Goal: Use online tool/utility

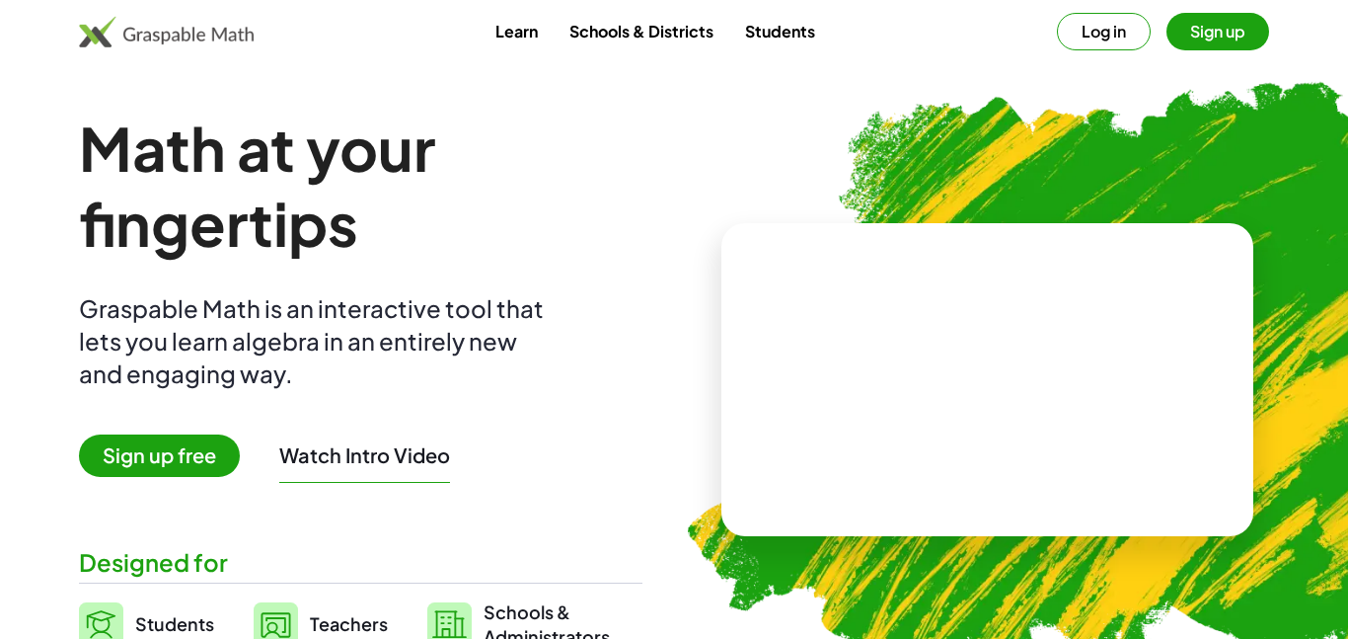
click at [880, 363] on video at bounding box center [988, 380] width 296 height 148
click at [936, 374] on div at bounding box center [992, 360] width 174 height 73
click at [852, 364] on div at bounding box center [984, 360] width 338 height 158
click at [121, 42] on img at bounding box center [166, 32] width 175 height 32
click at [287, 233] on h1 "Math at your fingertips" at bounding box center [361, 186] width 564 height 150
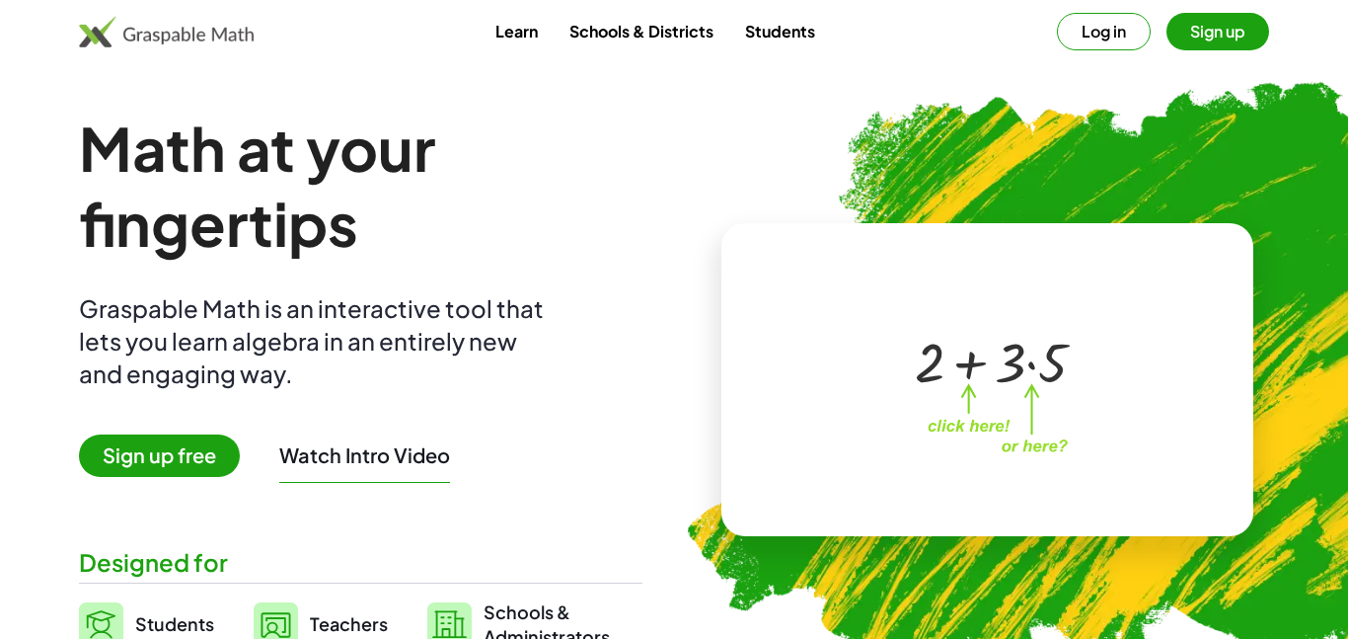
click at [116, 42] on img at bounding box center [166, 32] width 175 height 32
click at [450, 31] on div "Learn Schools & Districts Students Log in Sign up" at bounding box center [674, 32] width 1348 height 38
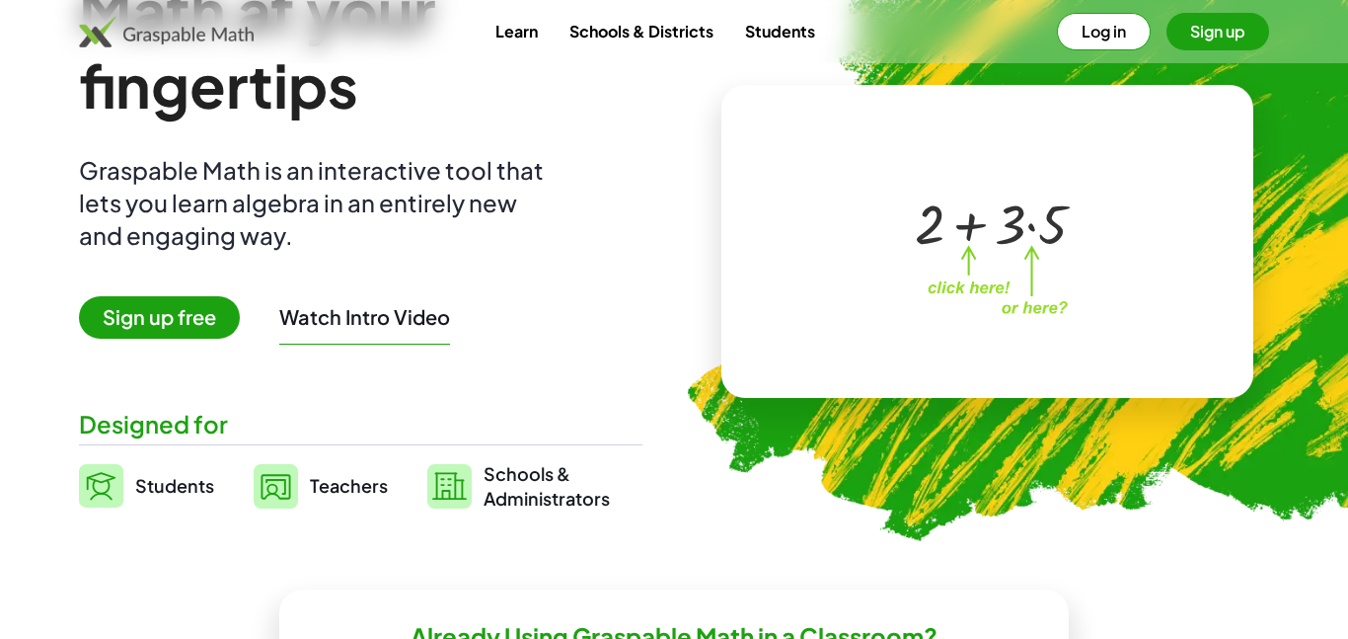
scroll to position [140, 0]
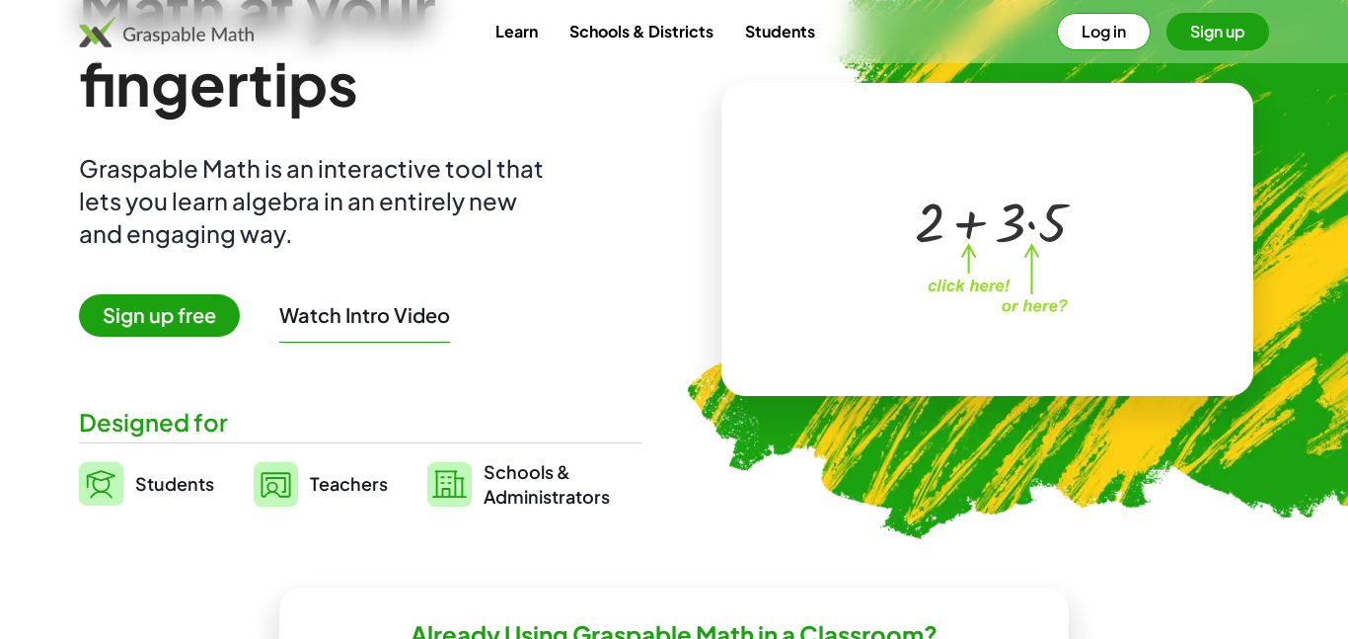
click at [177, 479] on span "Students" at bounding box center [174, 483] width 79 height 23
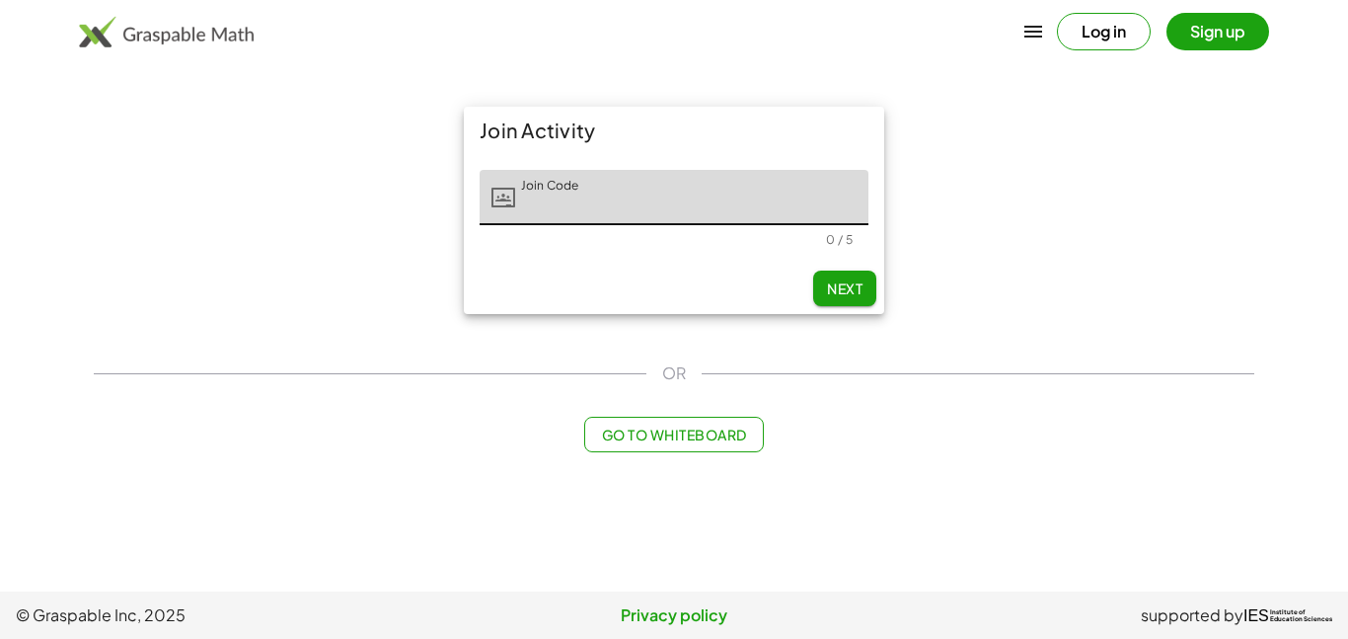
click at [586, 435] on button "Go to Whiteboard" at bounding box center [673, 435] width 179 height 36
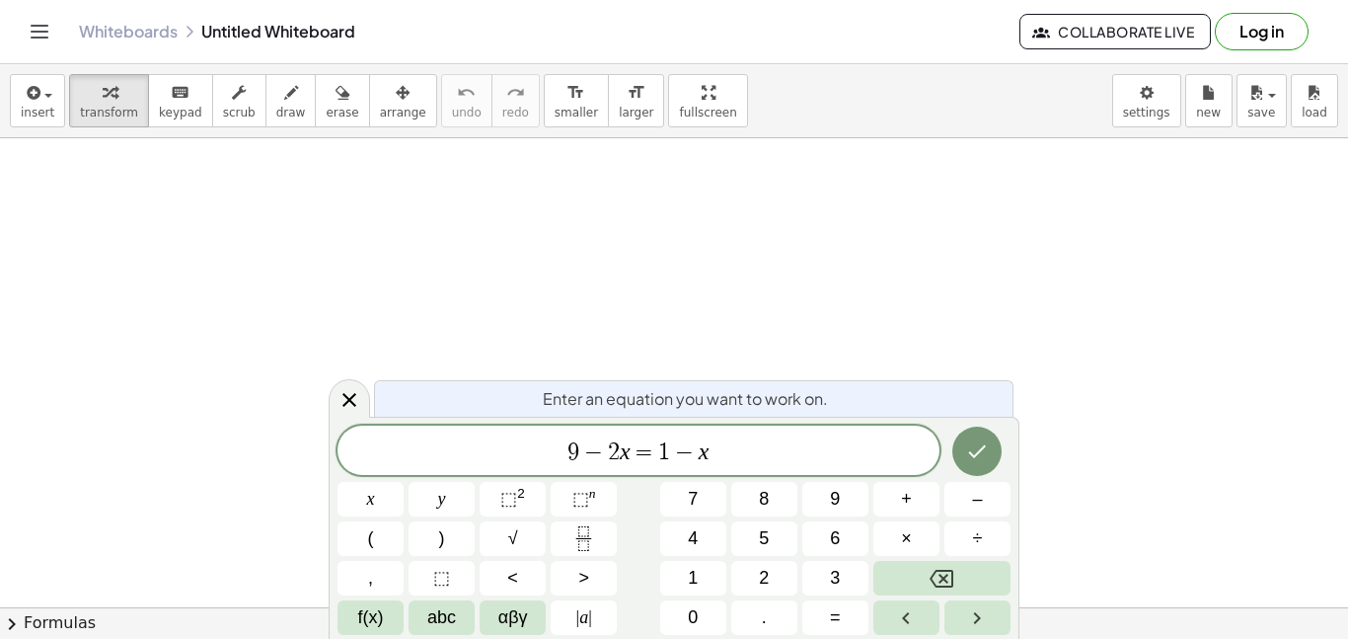
scroll to position [10, 0]
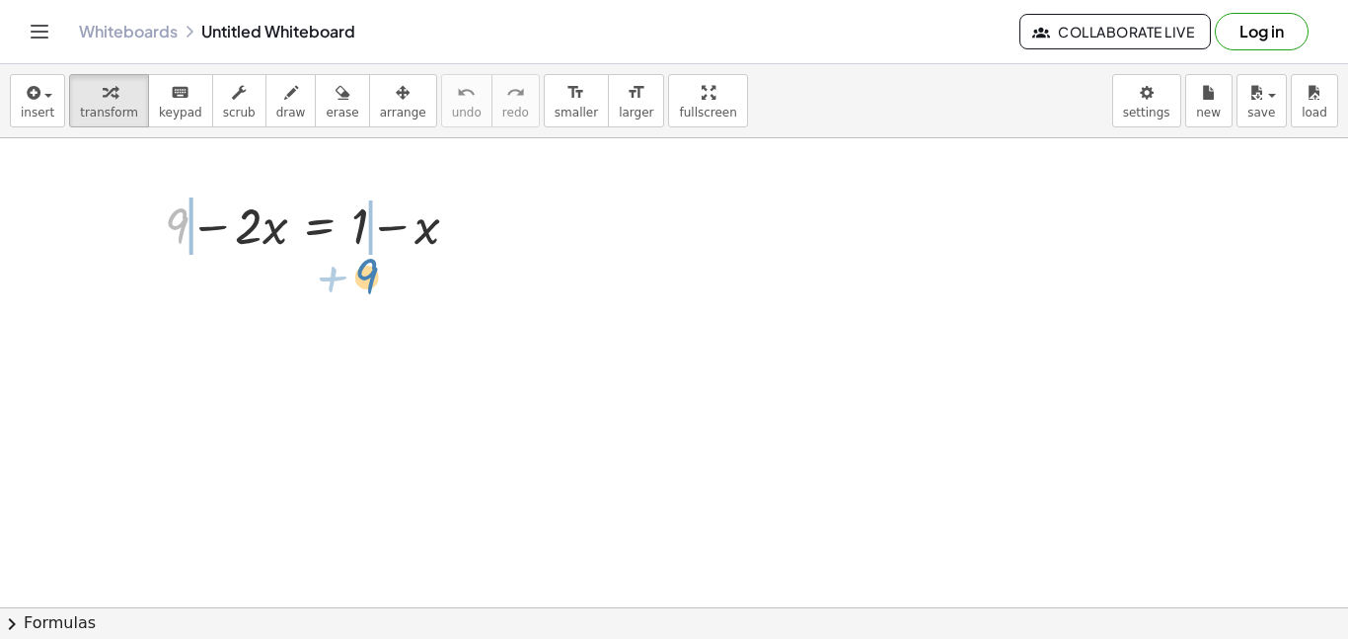
drag, startPoint x: 177, startPoint y: 222, endPoint x: 366, endPoint y: 271, distance: 195.8
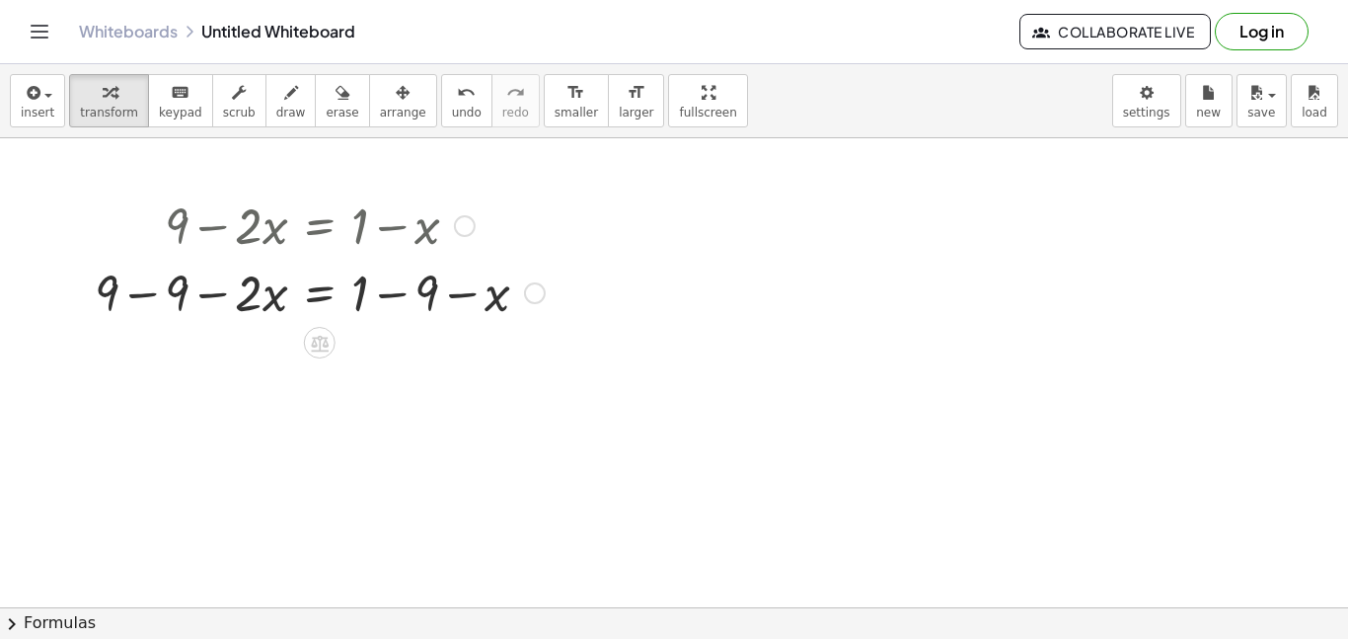
click at [146, 291] on div at bounding box center [320, 291] width 470 height 67
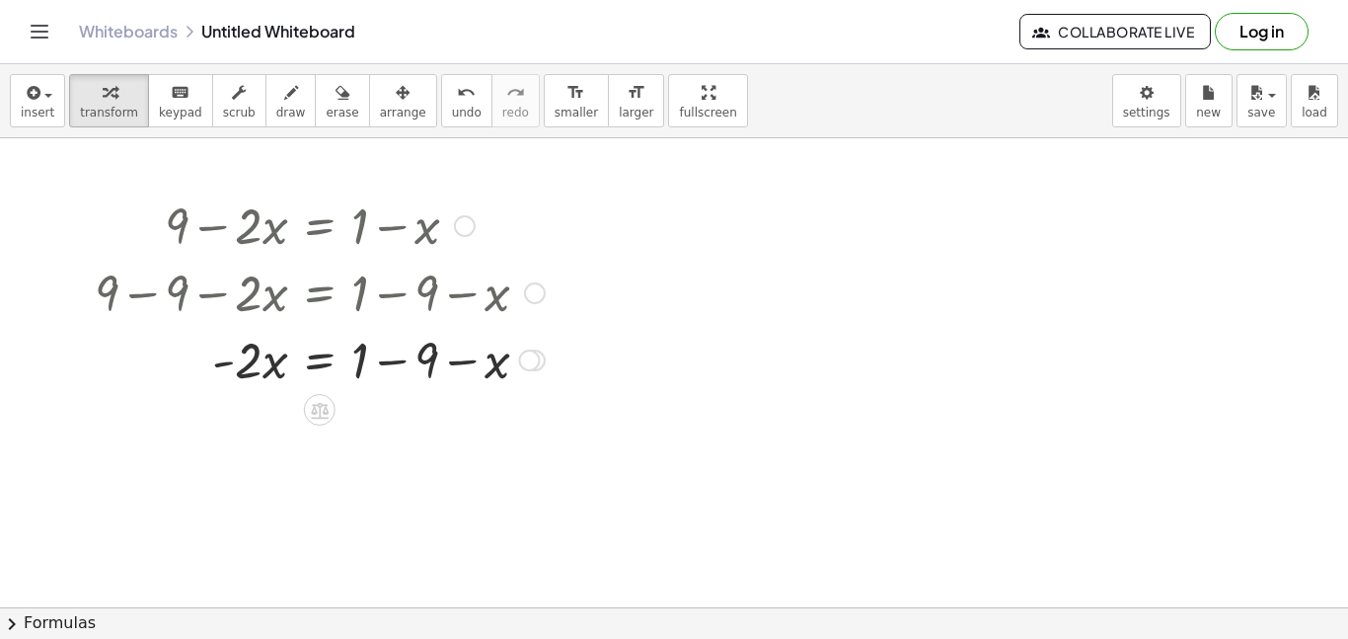
click at [395, 359] on div at bounding box center [320, 358] width 470 height 67
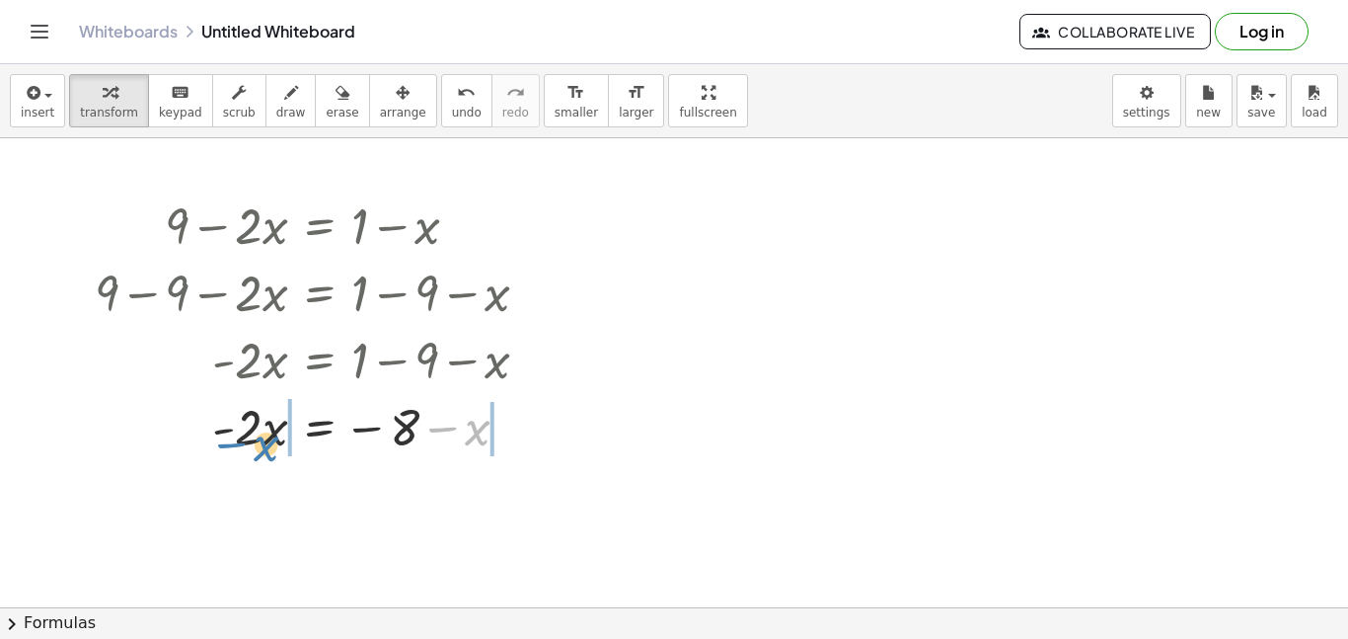
drag, startPoint x: 451, startPoint y: 431, endPoint x: 242, endPoint y: 447, distance: 209.8
click at [242, 447] on div at bounding box center [320, 425] width 470 height 67
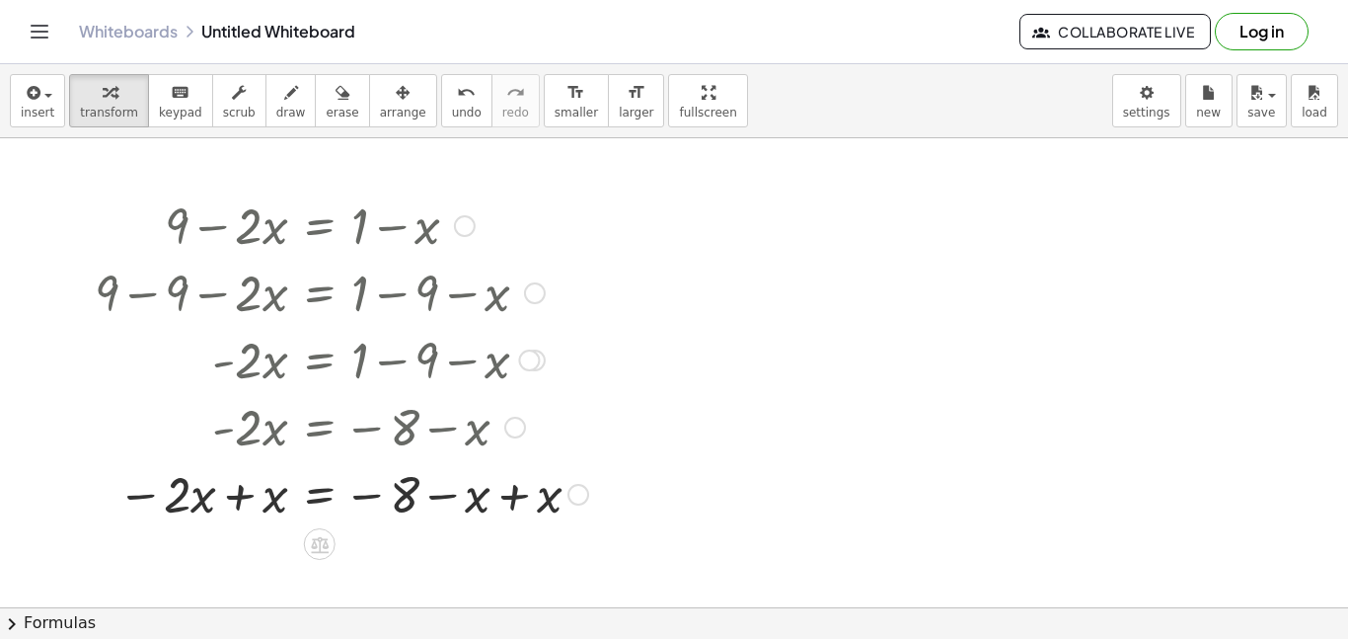
click at [242, 498] on div at bounding box center [341, 492] width 513 height 67
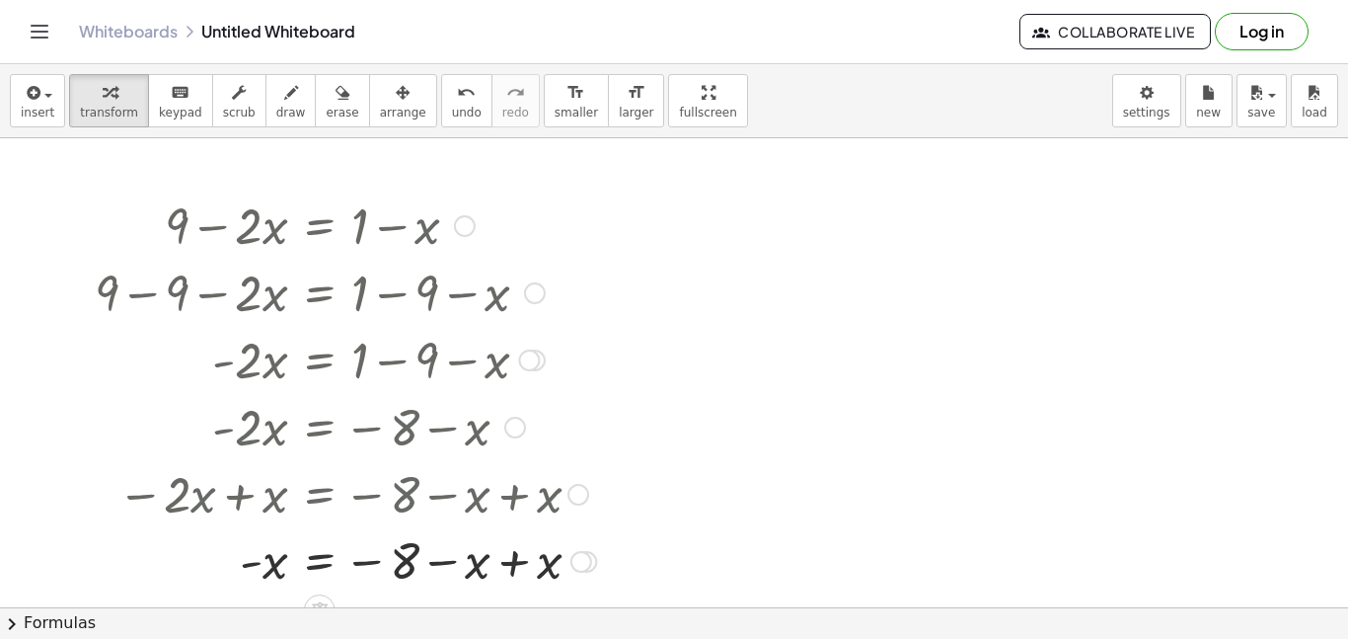
click at [515, 568] on div at bounding box center [345, 559] width 521 height 65
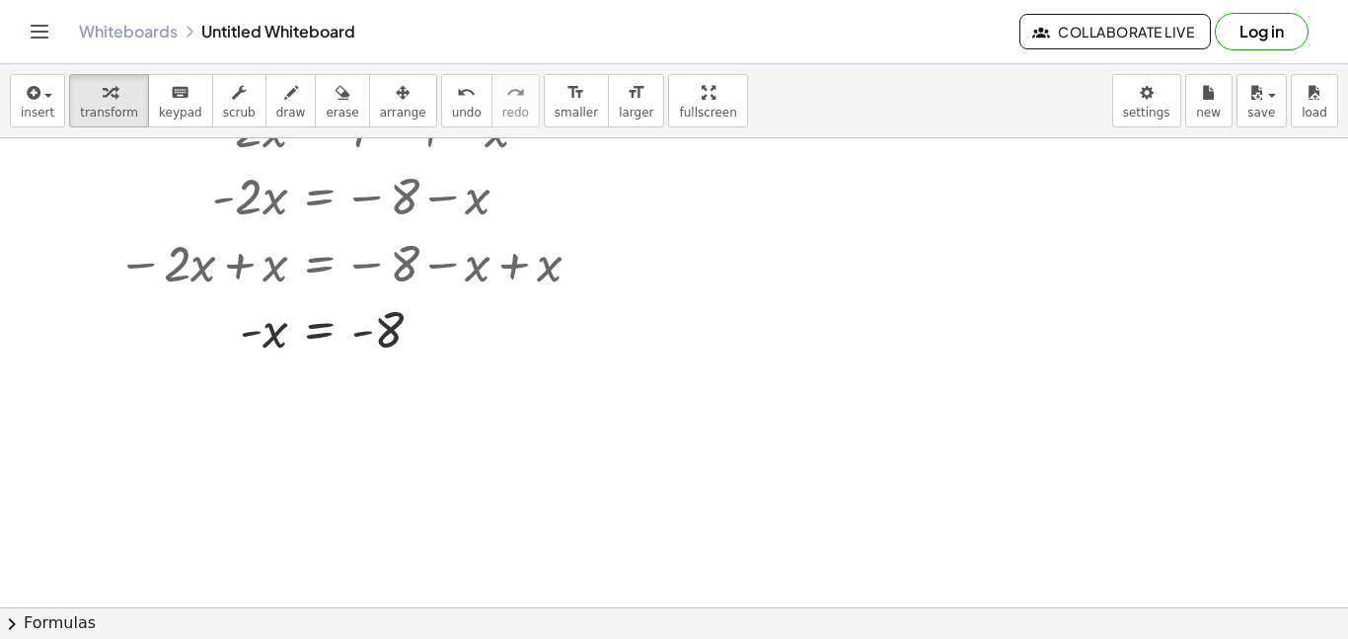
scroll to position [232, 0]
